Goal: Information Seeking & Learning: Learn about a topic

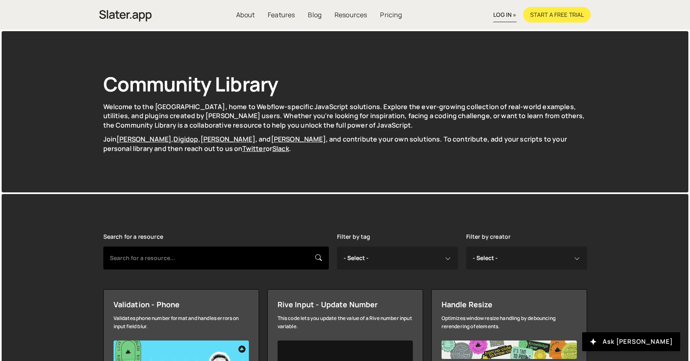
click at [157, 255] on input "text" at bounding box center [216, 257] width 226 height 23
type input "gradient"
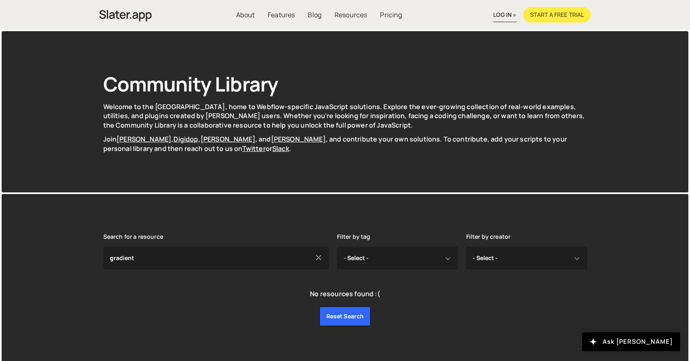
scroll to position [7, 0]
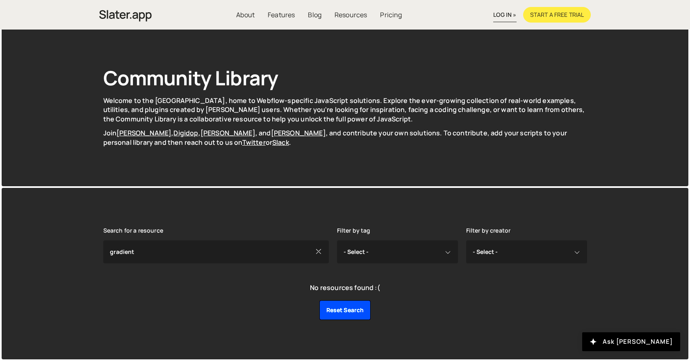
click at [339, 311] on link "Reset search" at bounding box center [345, 310] width 52 height 20
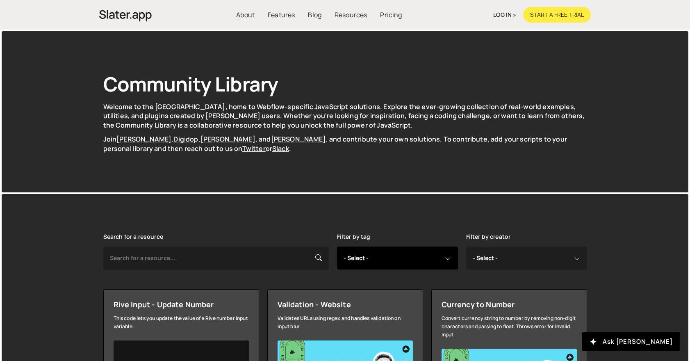
click at [432, 256] on select "- Select - all resources ::selection api american flag animation array filterin…" at bounding box center [397, 257] width 121 height 23
select select "animation"
click at [337, 246] on select "- Select - all resources ::selection api american flag animation array filterin…" at bounding box center [397, 257] width 121 height 23
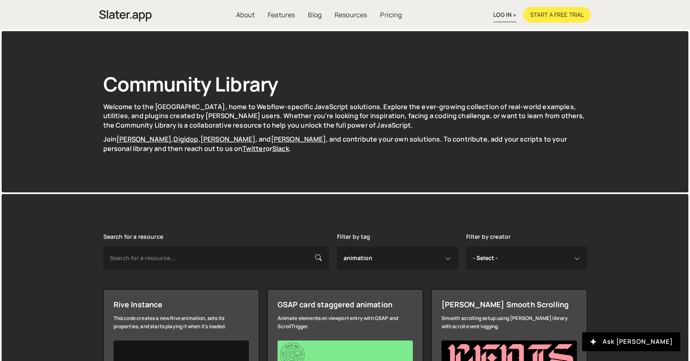
select select "animation"
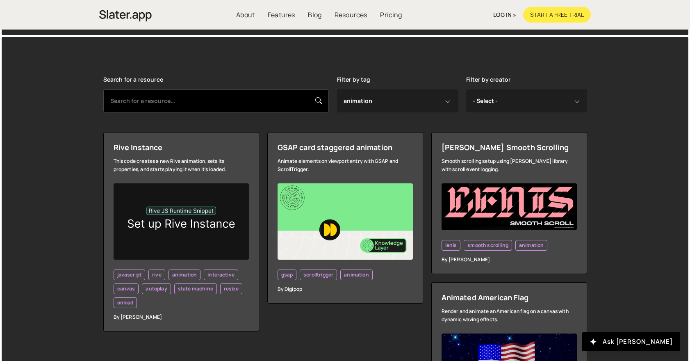
scroll to position [156, 0]
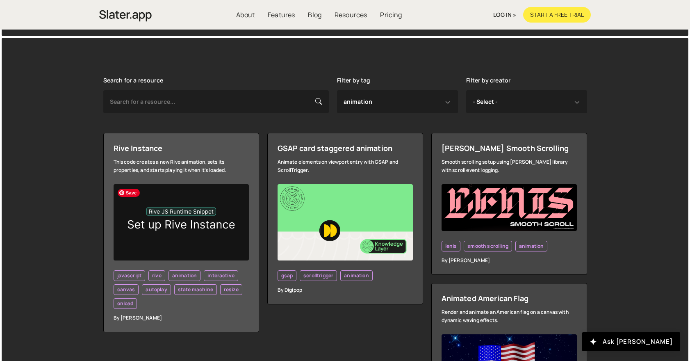
click at [198, 194] on img at bounding box center [181, 222] width 135 height 76
